Goal: Information Seeking & Learning: Learn about a topic

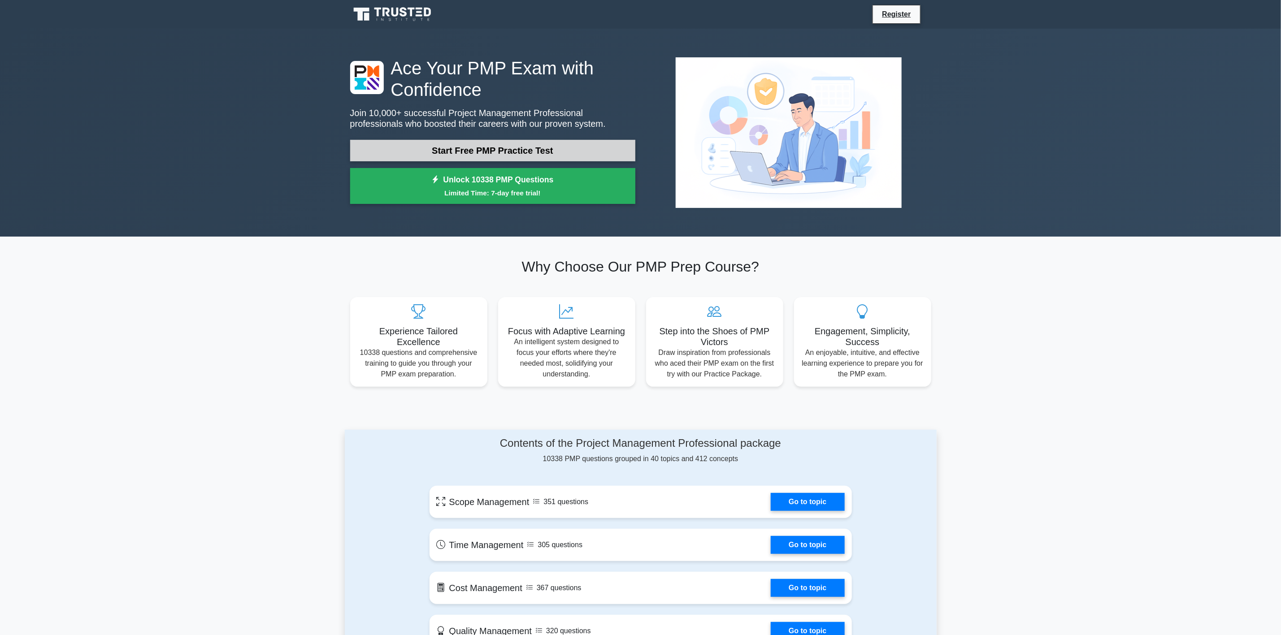
click at [555, 144] on link "Start Free PMP Practice Test" at bounding box center [492, 151] width 285 height 22
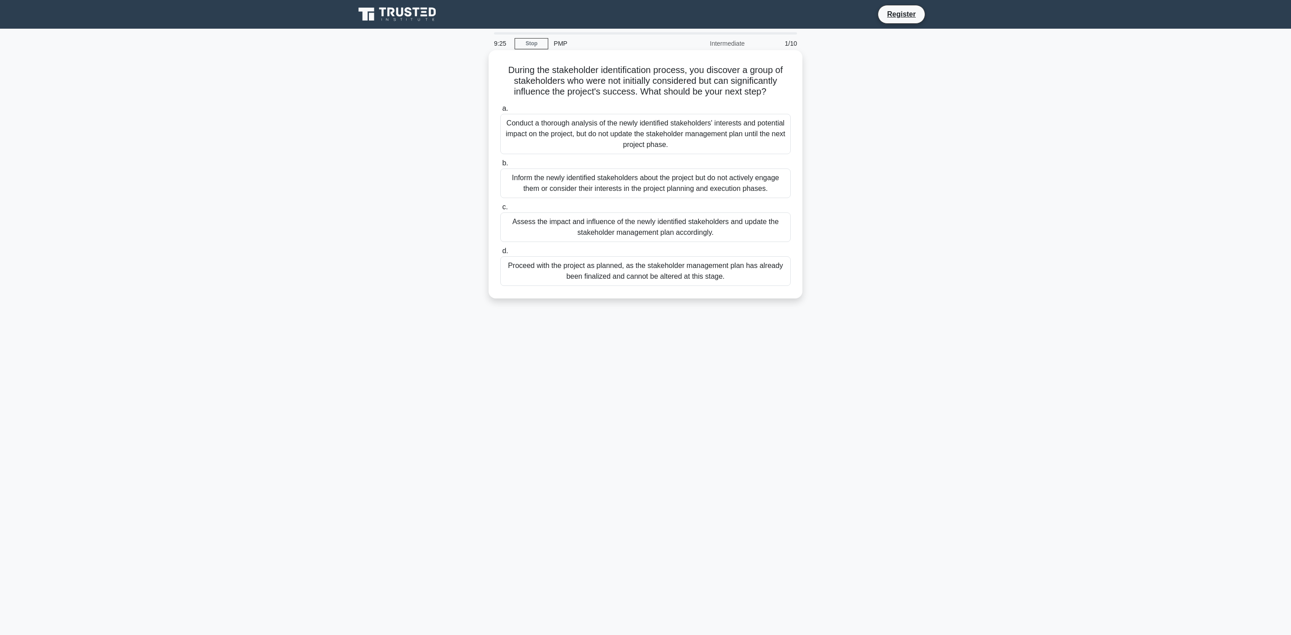
click at [628, 237] on div "Assess the impact and influence of the newly identified stakeholders and update…" at bounding box center [645, 228] width 291 height 30
click at [500, 210] on input "c. Assess the impact and influence of the newly identified stakeholders and upd…" at bounding box center [500, 207] width 0 height 6
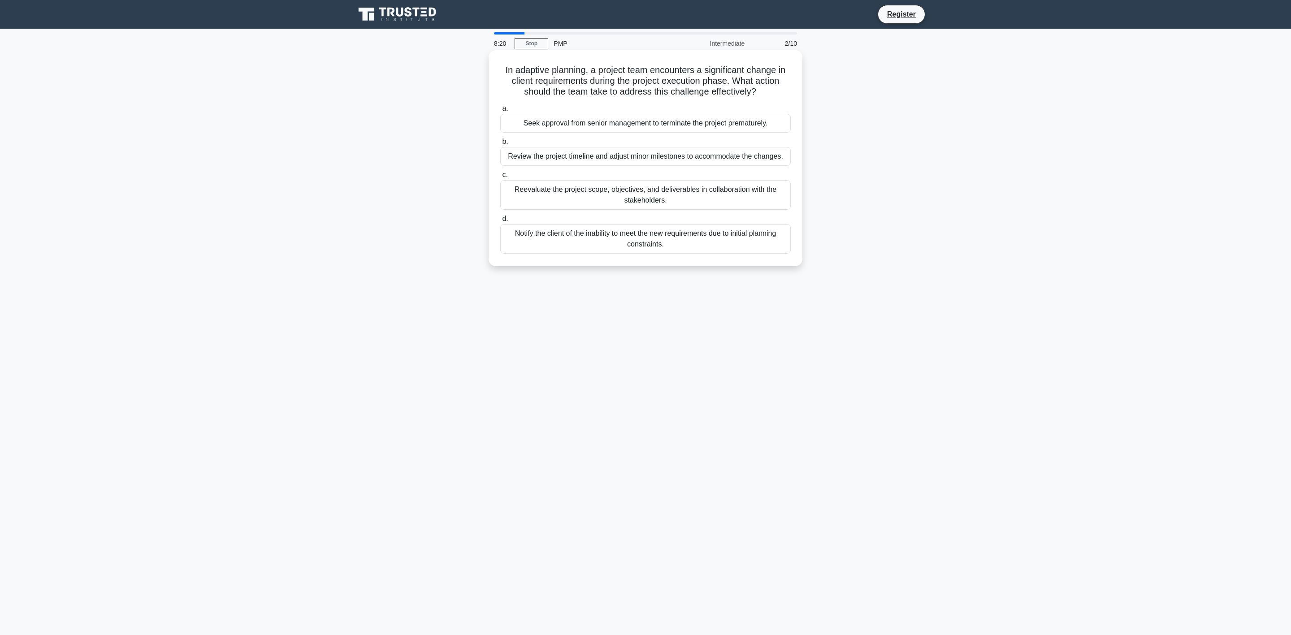
click at [623, 204] on div "Reevaluate the project scope, objectives, and deliverables in collaboration wit…" at bounding box center [645, 195] width 291 height 30
click at [500, 178] on input "c. Reevaluate the project scope, objectives, and deliverables in collaboration …" at bounding box center [500, 175] width 0 height 6
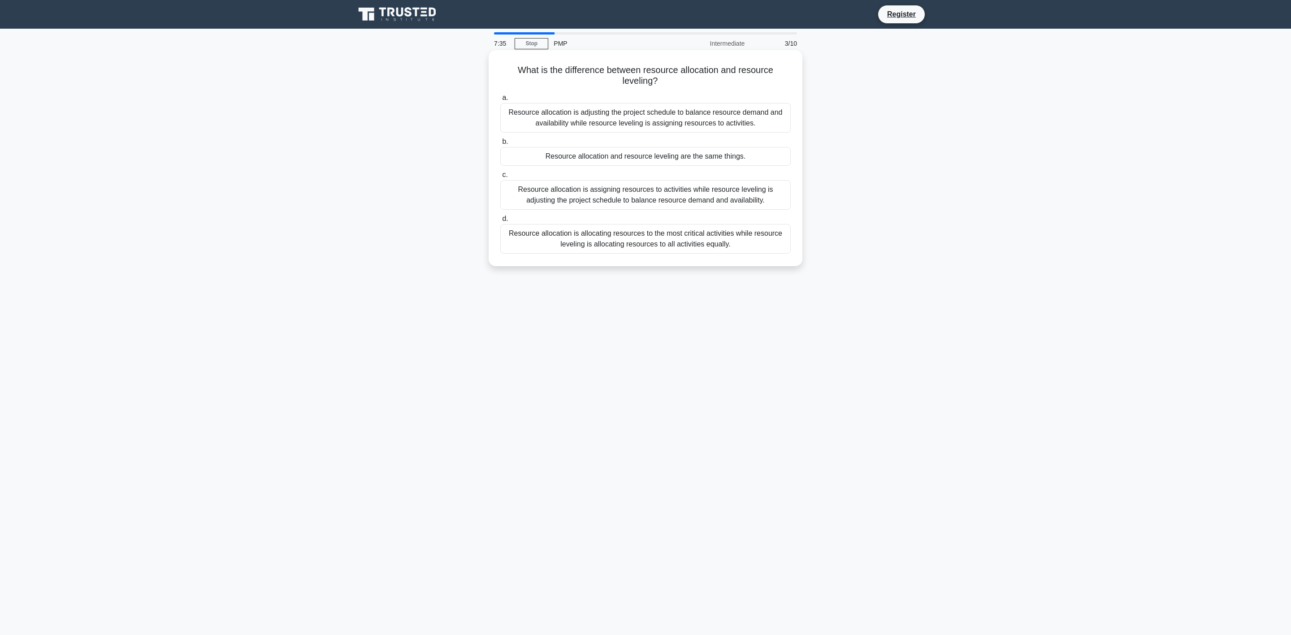
click at [684, 159] on div "Resource allocation and resource leveling are the same things." at bounding box center [645, 156] width 291 height 19
click at [500, 145] on input "b. Resource allocation and resource leveling are the same things." at bounding box center [500, 142] width 0 height 6
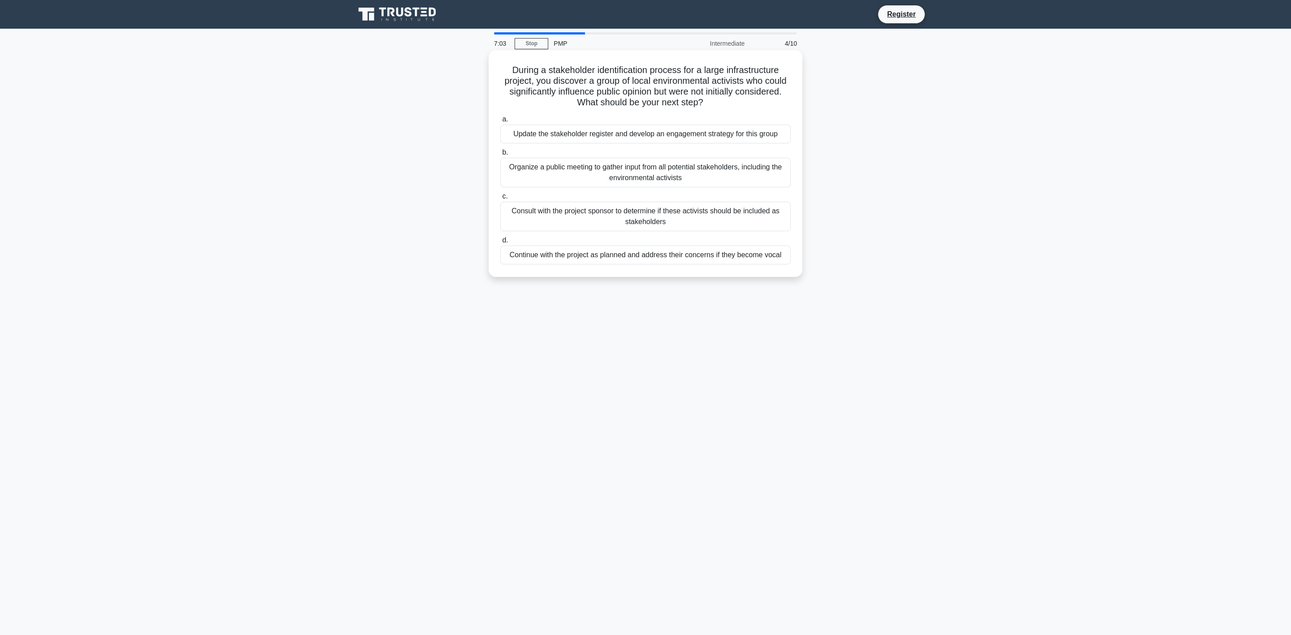
click at [768, 135] on div "Update the stakeholder register and develop an engagement strategy for this gro…" at bounding box center [645, 134] width 291 height 19
click at [500, 122] on input "a. Update the stakeholder register and develop an engagement strategy for this …" at bounding box center [500, 120] width 0 height 6
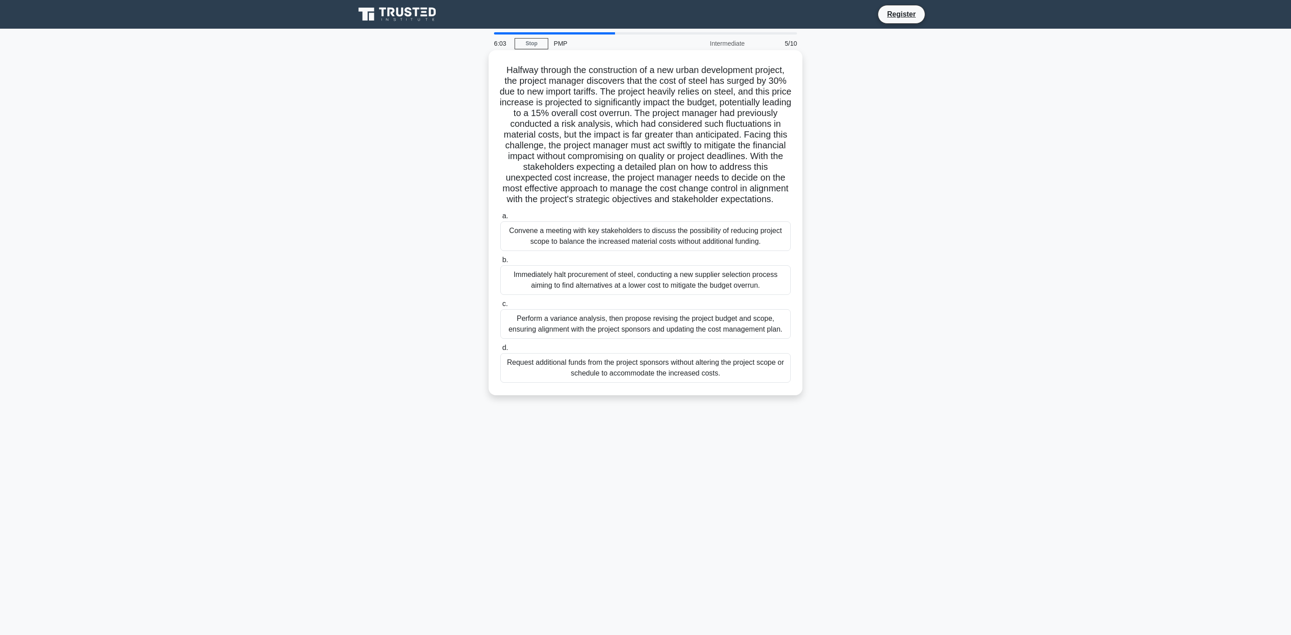
click at [700, 337] on div "Perform a variance analysis, then propose revising the project budget and scope…" at bounding box center [645, 324] width 291 height 30
click at [500, 307] on input "c. Perform a variance analysis, then propose revising the project budget and sc…" at bounding box center [500, 304] width 0 height 6
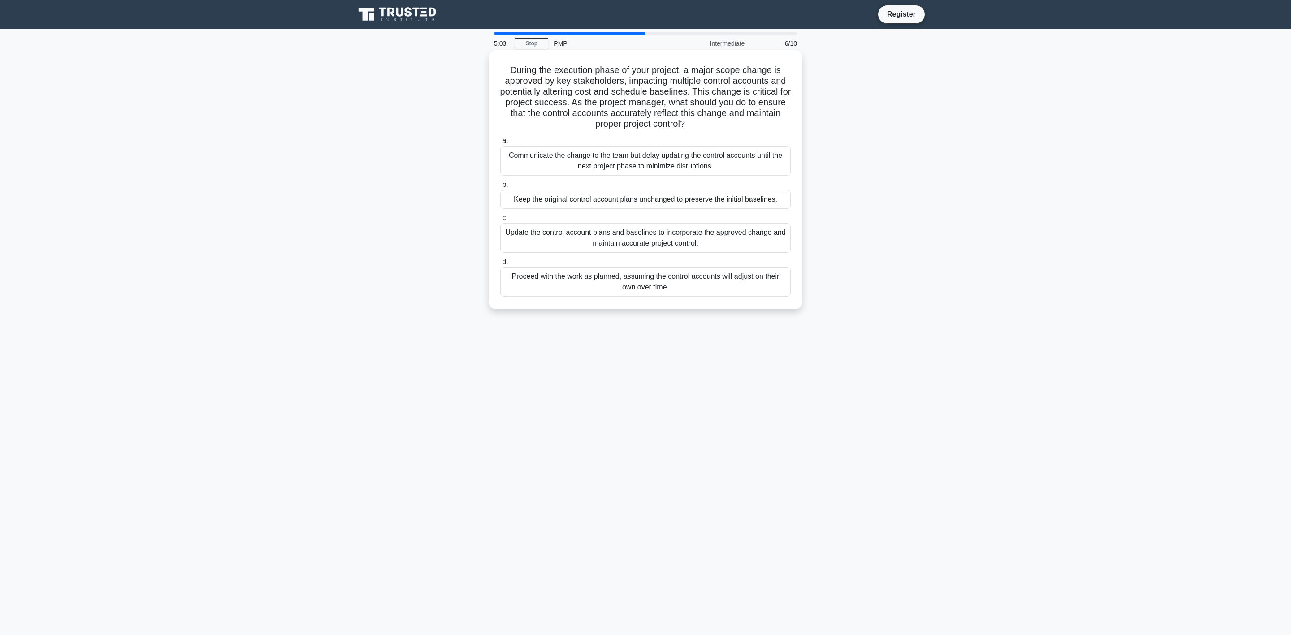
click at [716, 243] on div "Update the control account plans and baselines to incorporate the approved chan…" at bounding box center [645, 238] width 291 height 30
click at [500, 221] on input "c. Update the control account plans and baselines to incorporate the approved c…" at bounding box center [500, 218] width 0 height 6
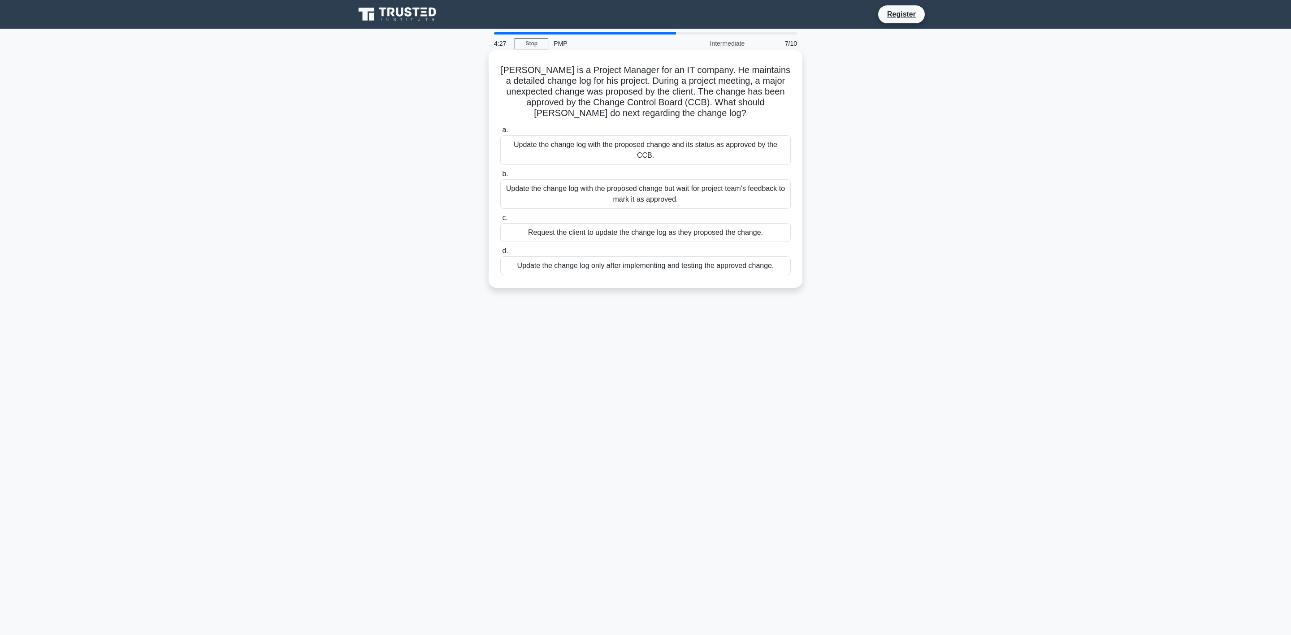
click at [722, 143] on div "Update the change log with the proposed change and its status as approved by th…" at bounding box center [645, 150] width 291 height 30
click at [500, 133] on input "a. Update the change log with the proposed change and its status as approved by…" at bounding box center [500, 130] width 0 height 6
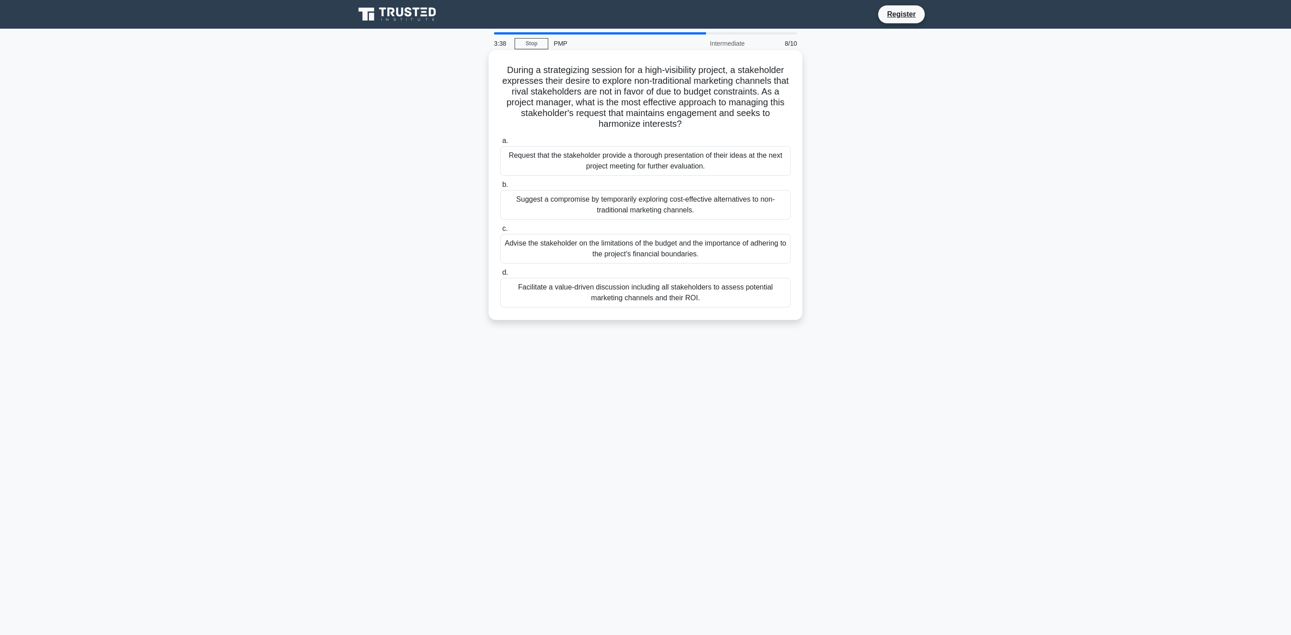
drag, startPoint x: 654, startPoint y: 296, endPoint x: 650, endPoint y: 301, distance: 6.7
click at [655, 296] on div "Facilitate a value-driven discussion including all stakeholders to assess poten…" at bounding box center [645, 293] width 291 height 30
click at [713, 293] on div "Facilitate a value-driven discussion including all stakeholders to assess poten…" at bounding box center [645, 293] width 291 height 30
click at [500, 276] on input "d. Facilitate a value-driven discussion including all stakeholders to assess po…" at bounding box center [500, 273] width 0 height 6
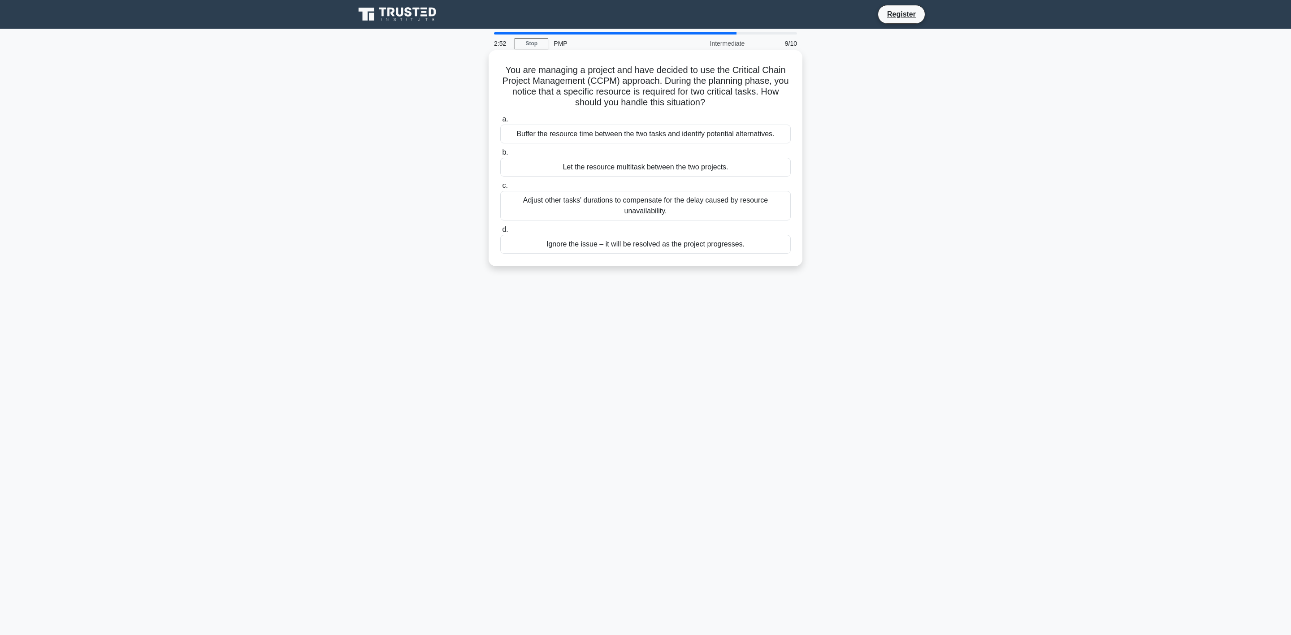
click at [726, 139] on div "Buffer the resource time between the two tasks and identify potential alternati…" at bounding box center [645, 134] width 291 height 19
click at [500, 122] on input "a. Buffer the resource time between the two tasks and identify potential altern…" at bounding box center [500, 120] width 0 height 6
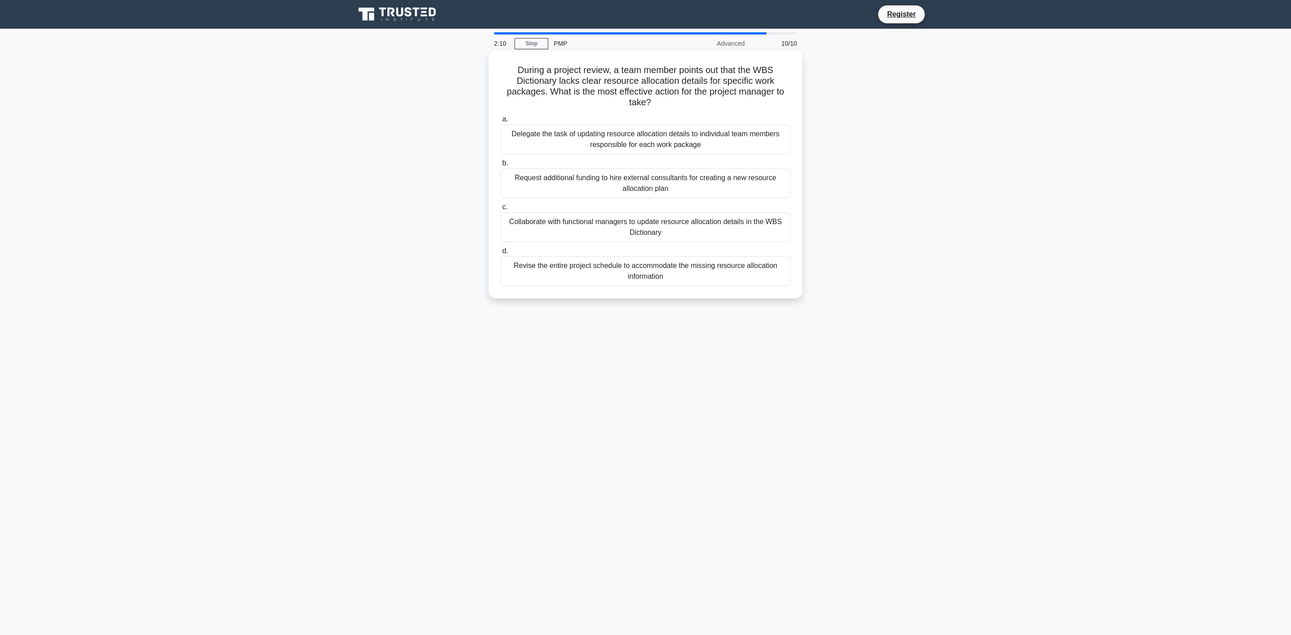
click at [714, 233] on div "Collaborate with functional managers to update resource allocation details in t…" at bounding box center [645, 228] width 291 height 30
click at [500, 210] on input "c. Collaborate with functional managers to update resource allocation details i…" at bounding box center [500, 207] width 0 height 6
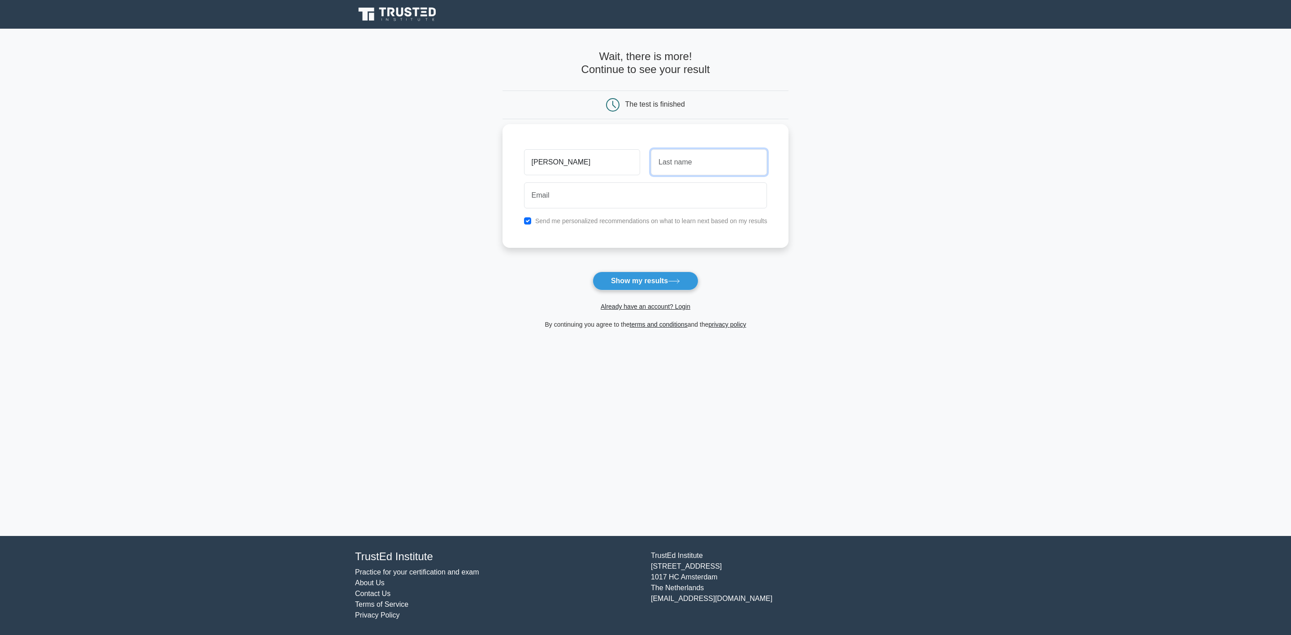
click at [682, 167] on input "text" at bounding box center [709, 162] width 116 height 26
click at [590, 166] on input "raghul raj" at bounding box center [582, 162] width 116 height 26
type input "raghul"
click at [742, 179] on div at bounding box center [709, 162] width 127 height 33
click at [736, 177] on div at bounding box center [709, 162] width 127 height 33
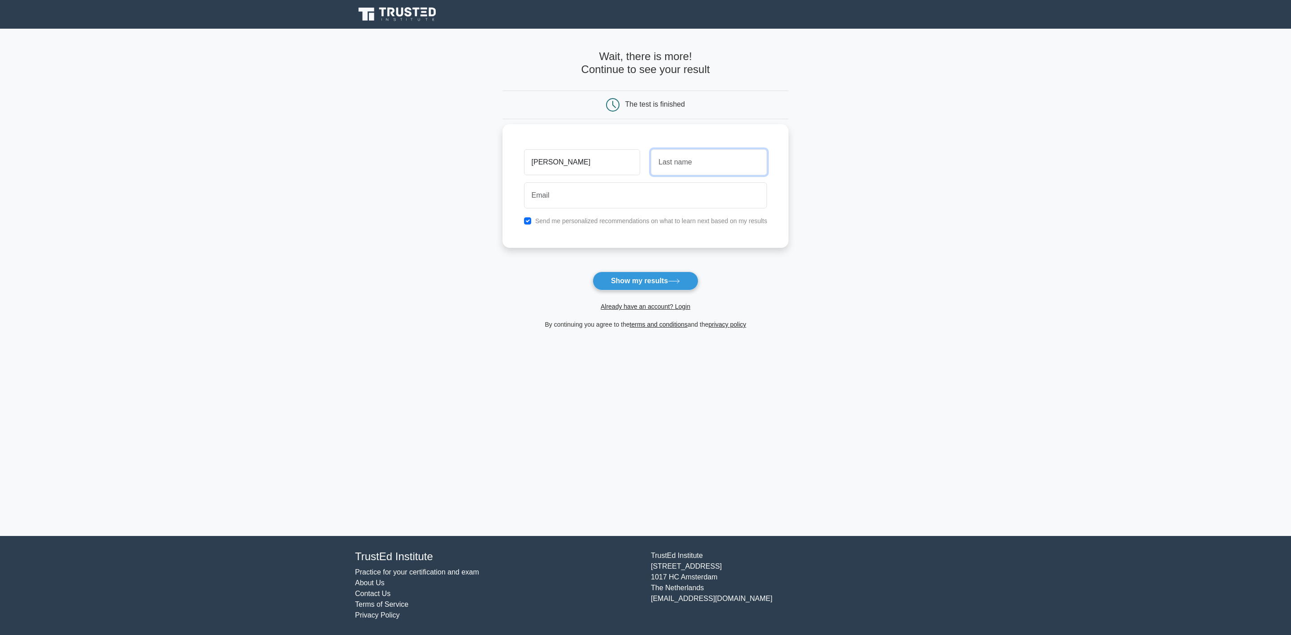
click at [714, 167] on input "text" at bounding box center [709, 162] width 116 height 26
type input "RAJ"
click at [591, 187] on input "email" at bounding box center [645, 195] width 243 height 26
type input "raltr16raj@gmail.com"
click at [530, 218] on input "checkbox" at bounding box center [527, 220] width 7 height 7
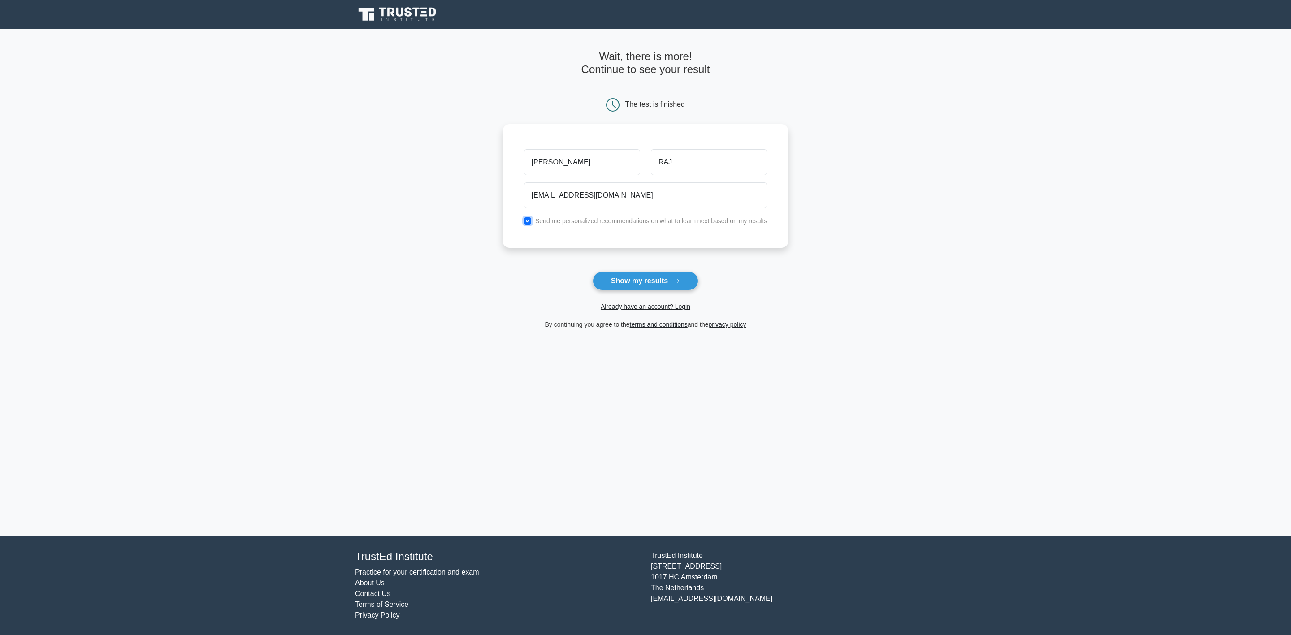
checkbox input "false"
click at [670, 284] on button "Show my results" at bounding box center [646, 281] width 106 height 19
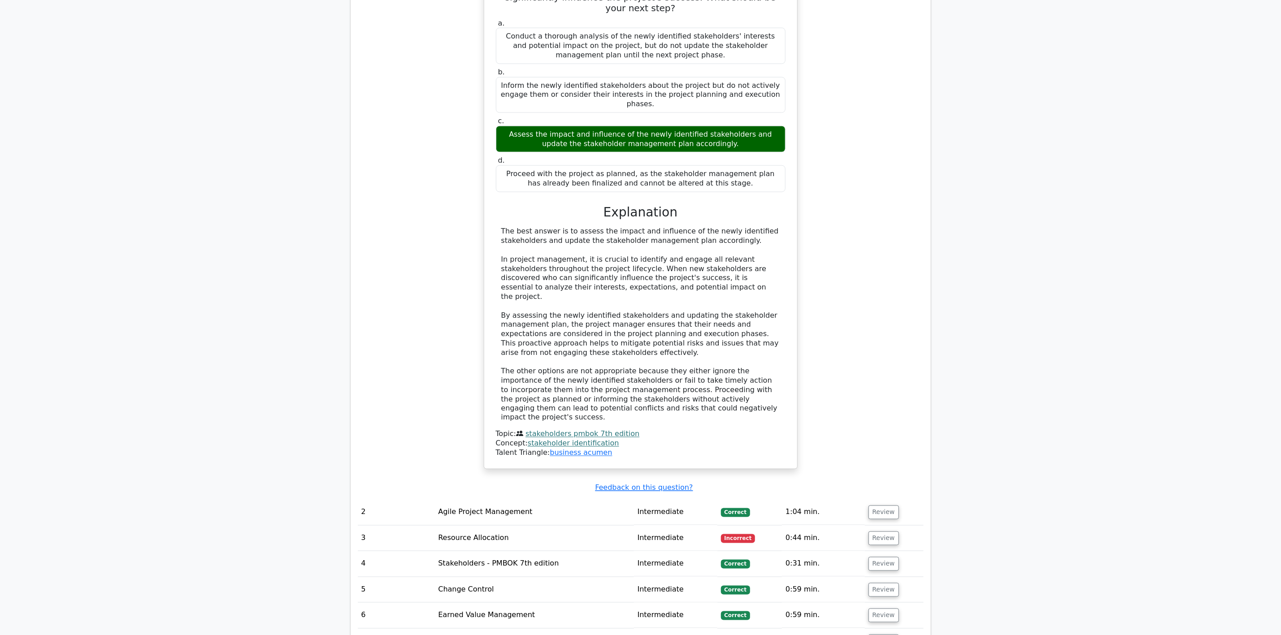
scroll to position [1076, 0]
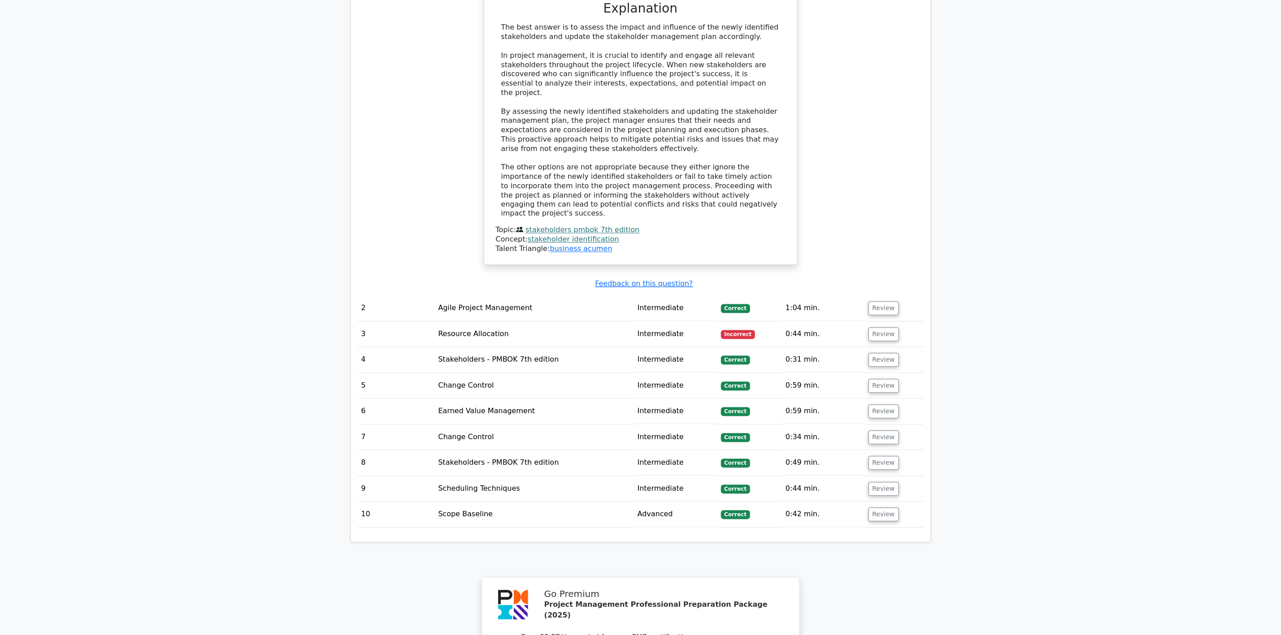
click at [488, 322] on td "Resource Allocation" at bounding box center [533, 335] width 199 height 26
click at [881, 328] on button "Review" at bounding box center [883, 335] width 30 height 14
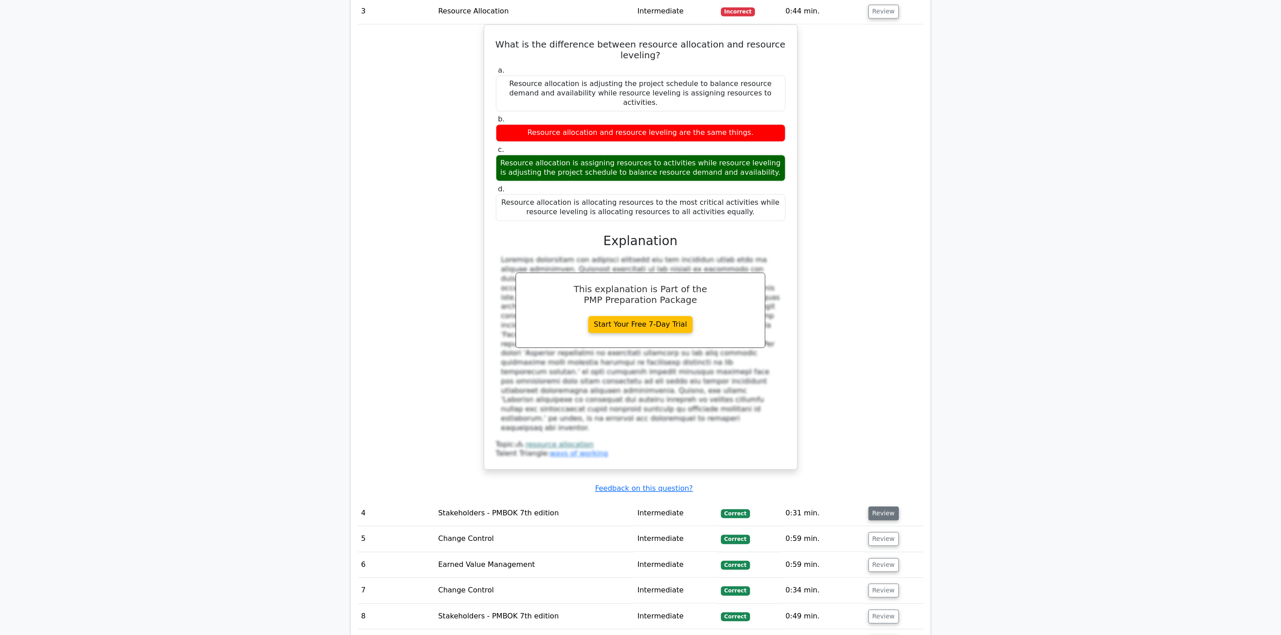
scroll to position [1143, 0]
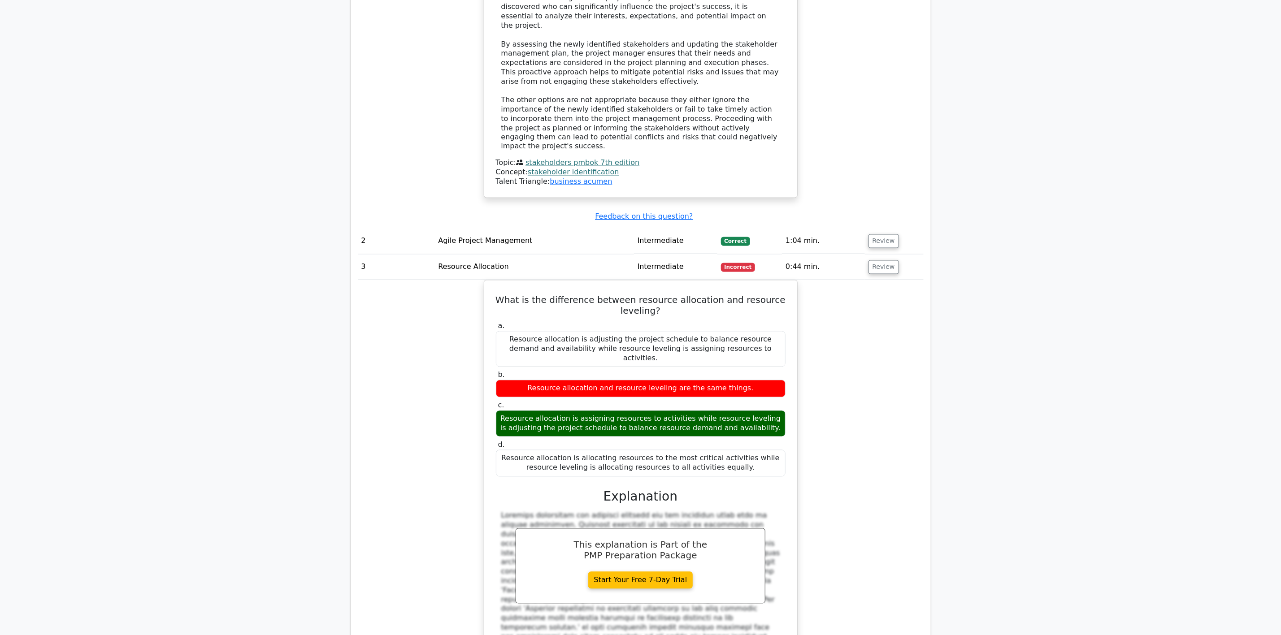
click at [808, 280] on div "What is the difference between resource allocation and resource leveling? a. Re…" at bounding box center [641, 508] width 566 height 456
click at [808, 255] on td "0:44 min." at bounding box center [823, 268] width 82 height 26
click at [432, 255] on td "3" at bounding box center [396, 268] width 77 height 26
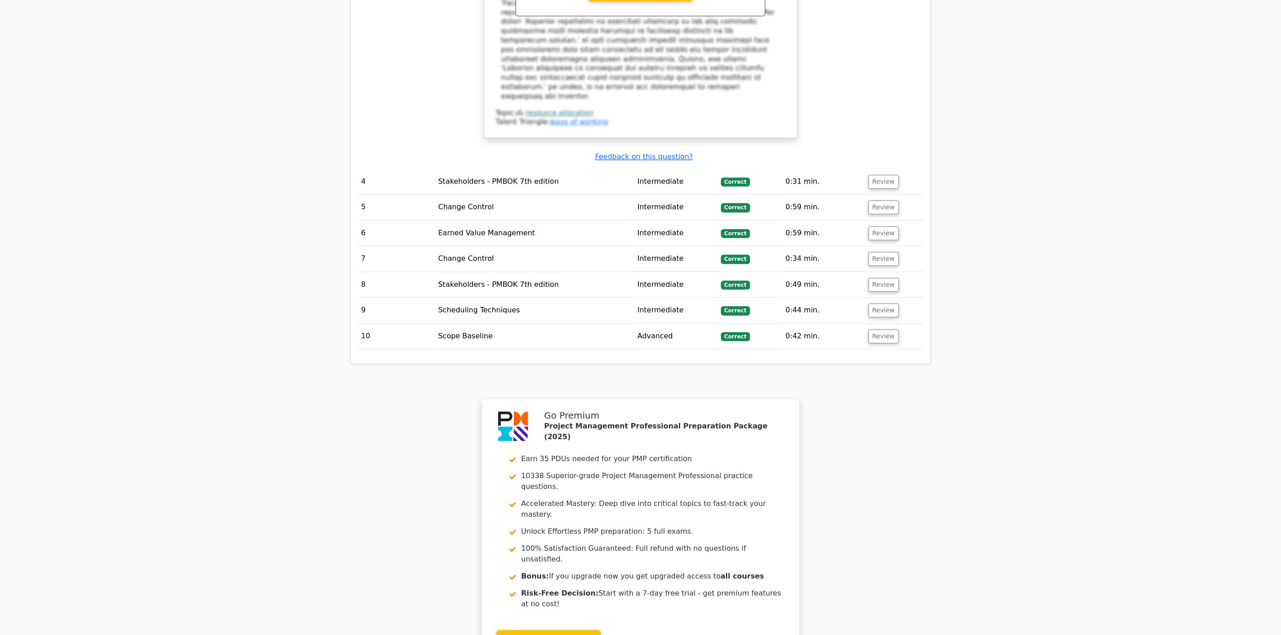
scroll to position [1794, 0]
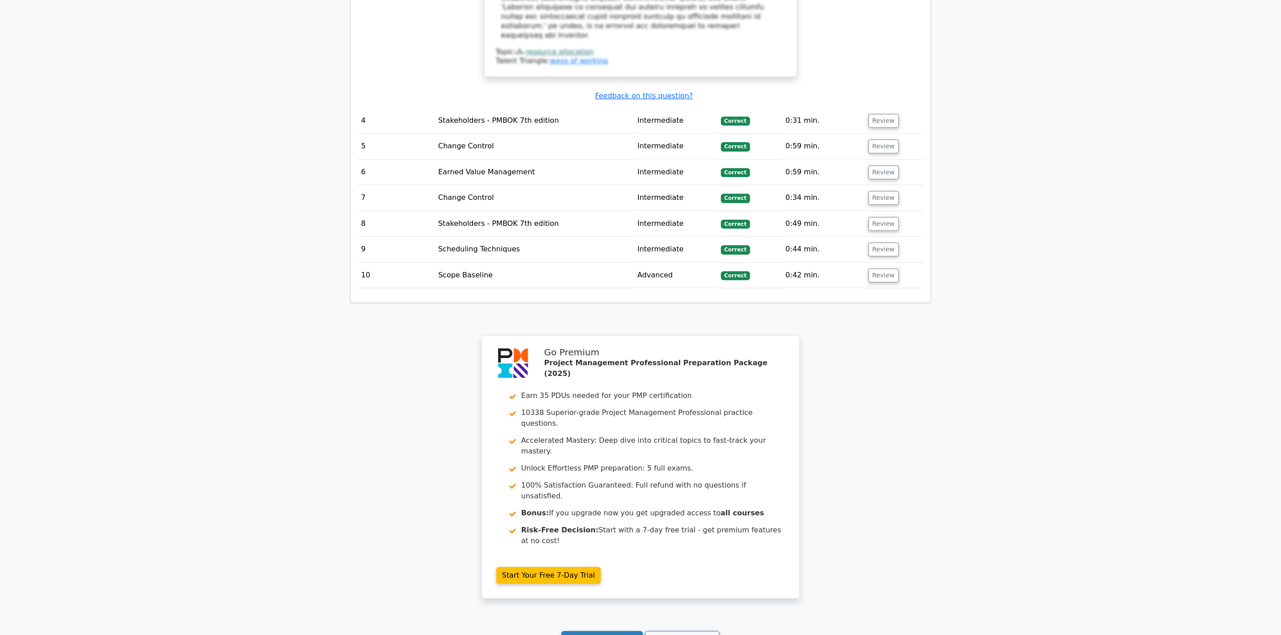
click at [630, 631] on link "Continue practicing" at bounding box center [602, 639] width 82 height 17
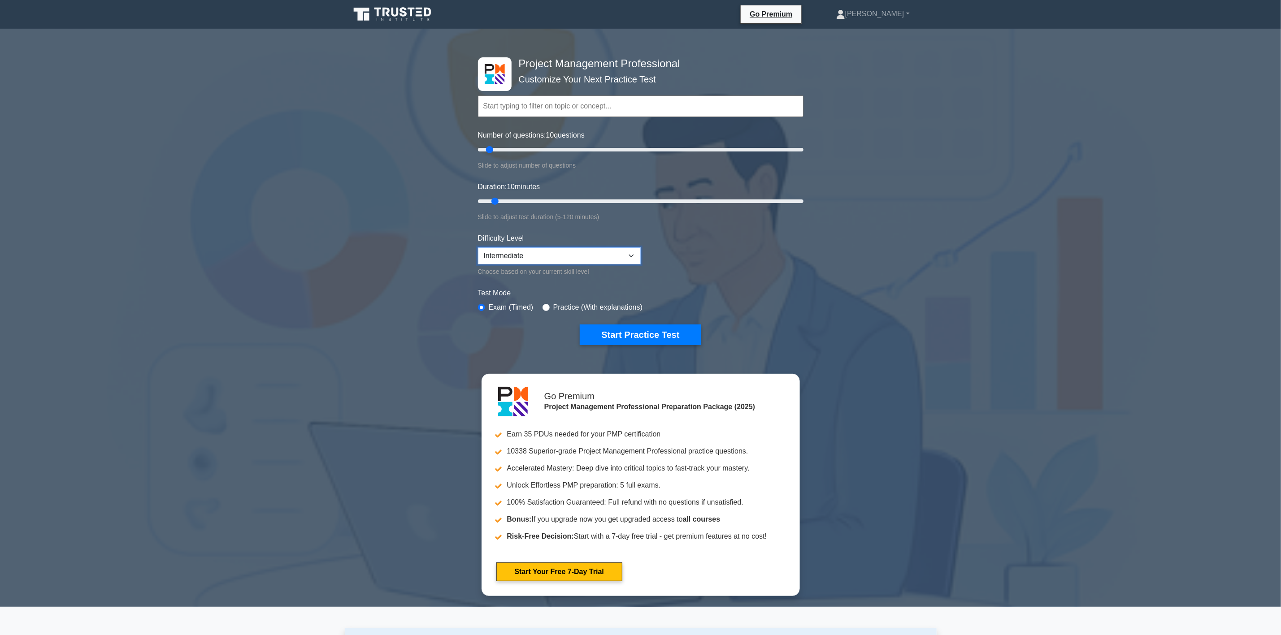
click at [634, 253] on select "Beginner Intermediate Expert" at bounding box center [559, 255] width 163 height 17
select select "expert"
click at [478, 247] on select "Beginner Intermediate Expert" at bounding box center [559, 255] width 163 height 17
click at [633, 335] on button "Start Practice Test" at bounding box center [640, 335] width 121 height 21
click at [387, 15] on icon at bounding box center [385, 12] width 7 height 9
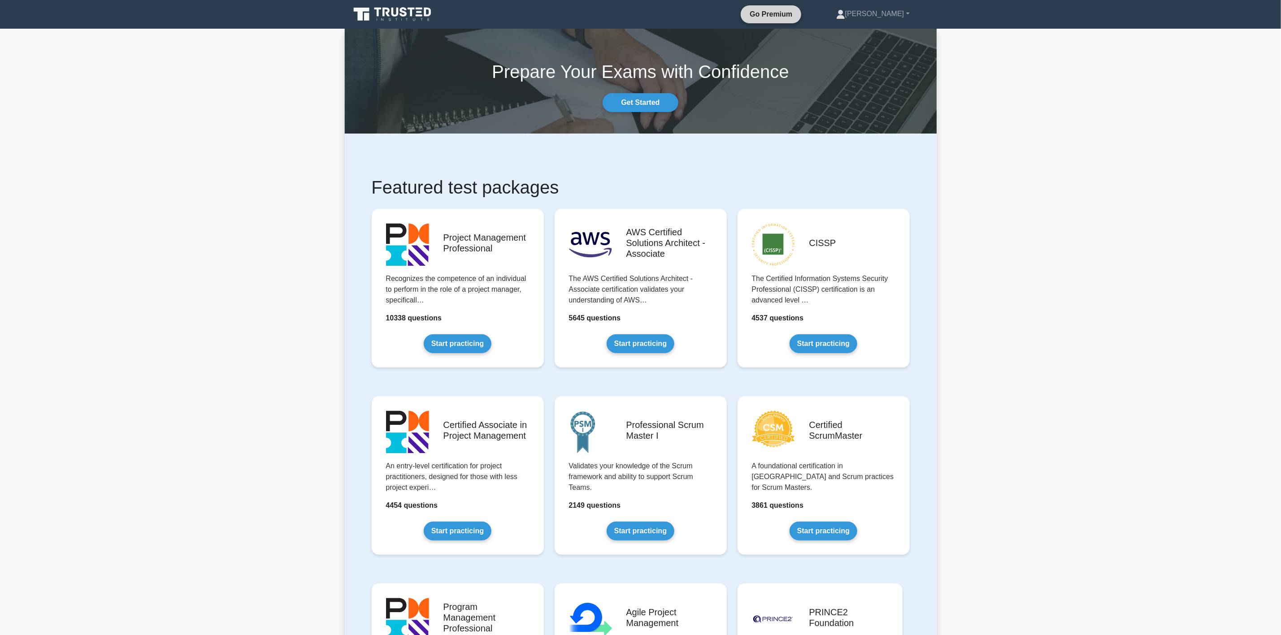
click at [788, 9] on link "Go Premium" at bounding box center [770, 14] width 53 height 11
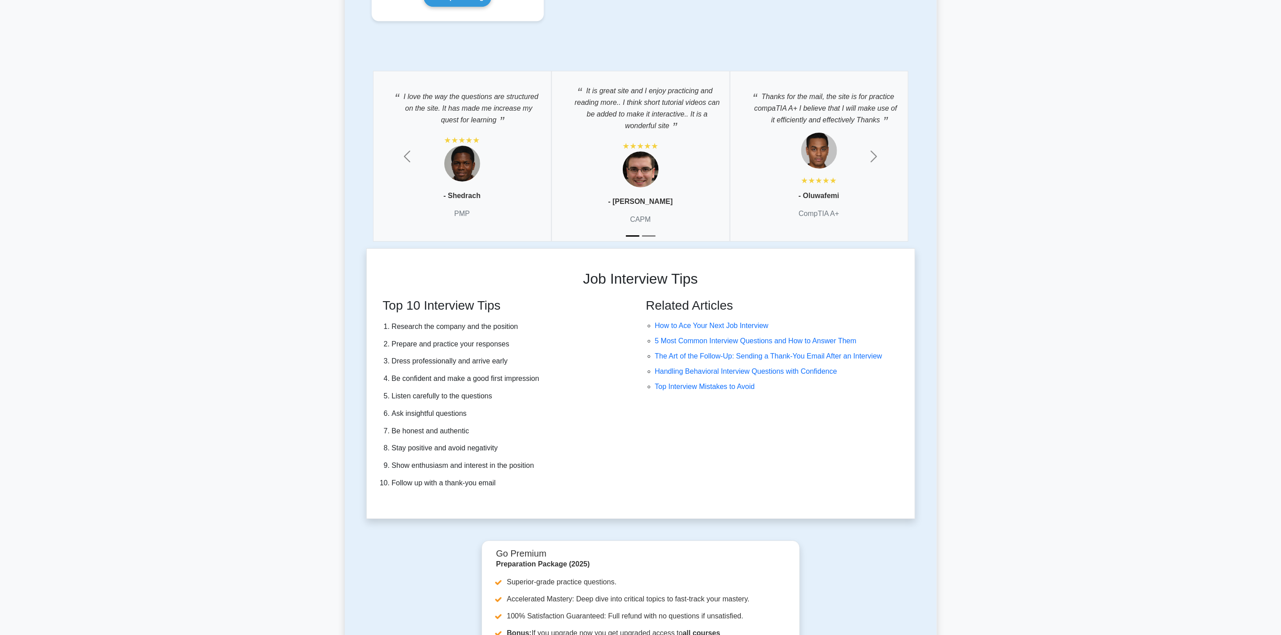
scroll to position [2219, 0]
click at [878, 164] on span "button" at bounding box center [874, 158] width 14 height 14
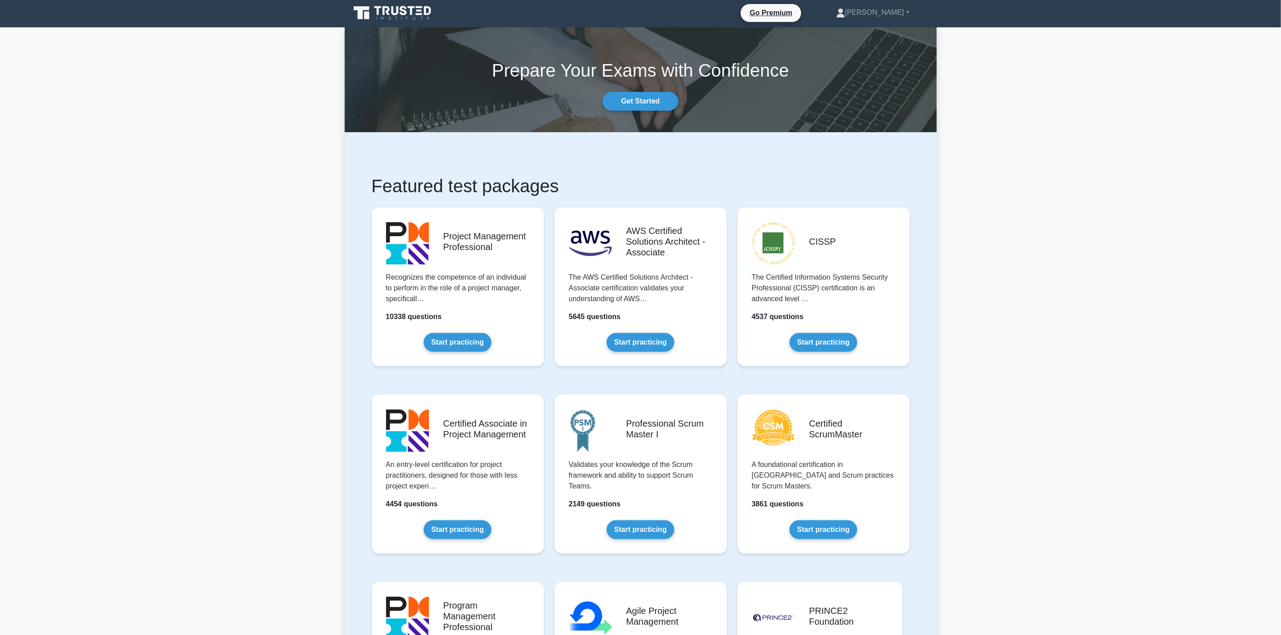
scroll to position [0, 0]
